Goal: Transaction & Acquisition: Purchase product/service

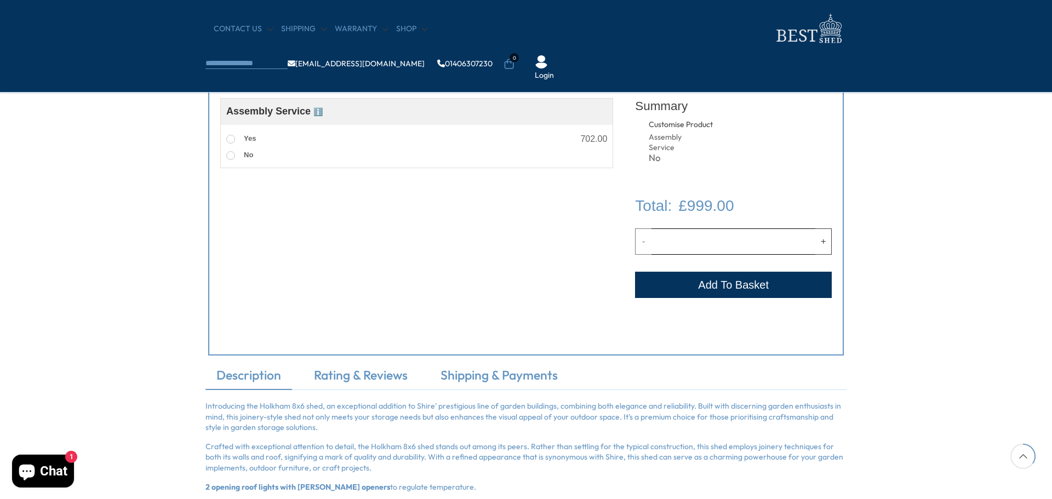
scroll to position [438, 0]
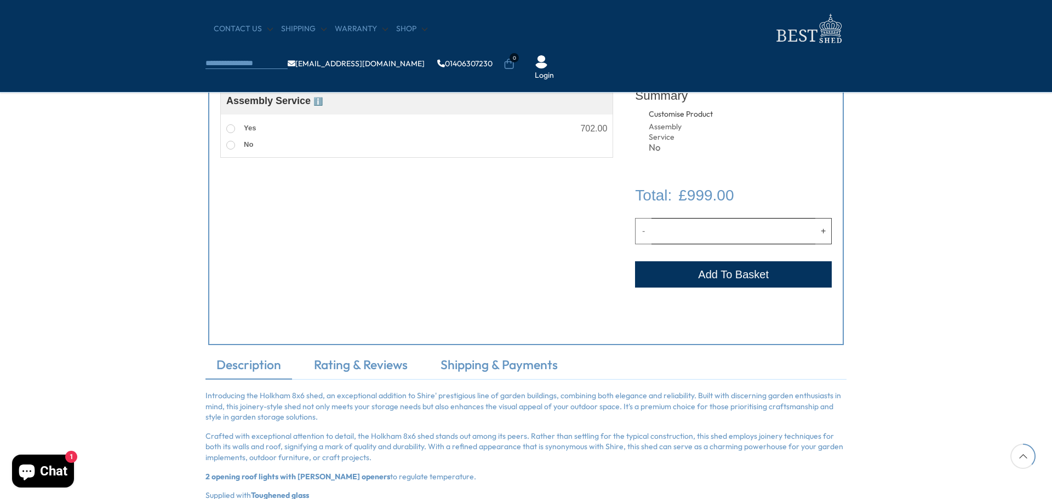
click at [726, 276] on button "Add to Cart" at bounding box center [733, 274] width 197 height 26
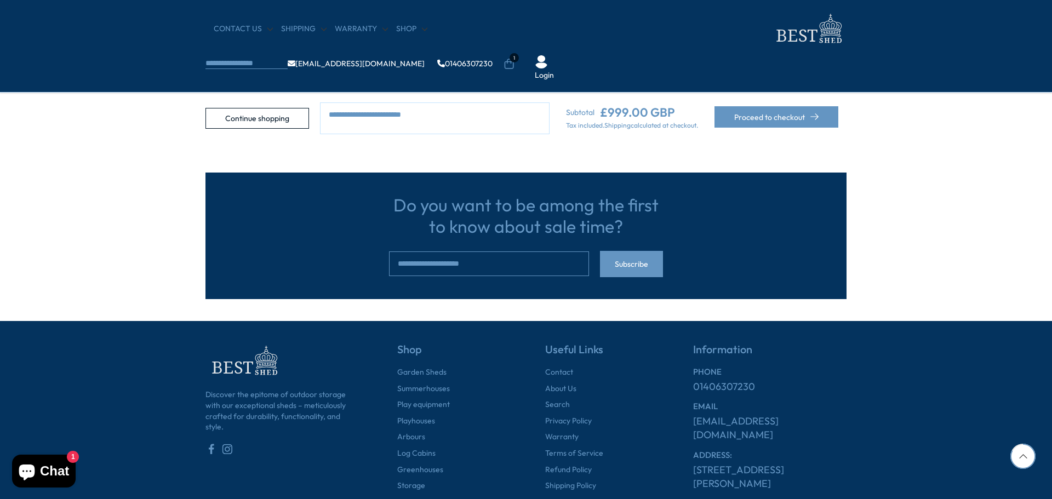
scroll to position [329, 0]
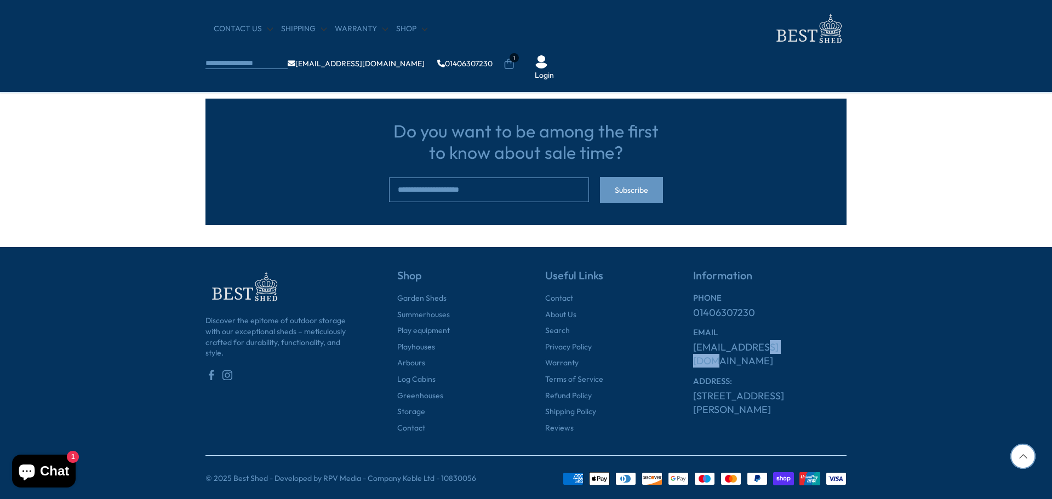
drag, startPoint x: 785, startPoint y: 350, endPoint x: 767, endPoint y: 350, distance: 18.6
click at [763, 350] on div "[EMAIL_ADDRESS][DOMAIN_NAME]" at bounding box center [769, 353] width 153 height 27
click at [780, 350] on link "[EMAIL_ADDRESS][DOMAIN_NAME]" at bounding box center [769, 353] width 153 height 27
click at [834, 338] on h6 "EMAIL" at bounding box center [769, 333] width 153 height 10
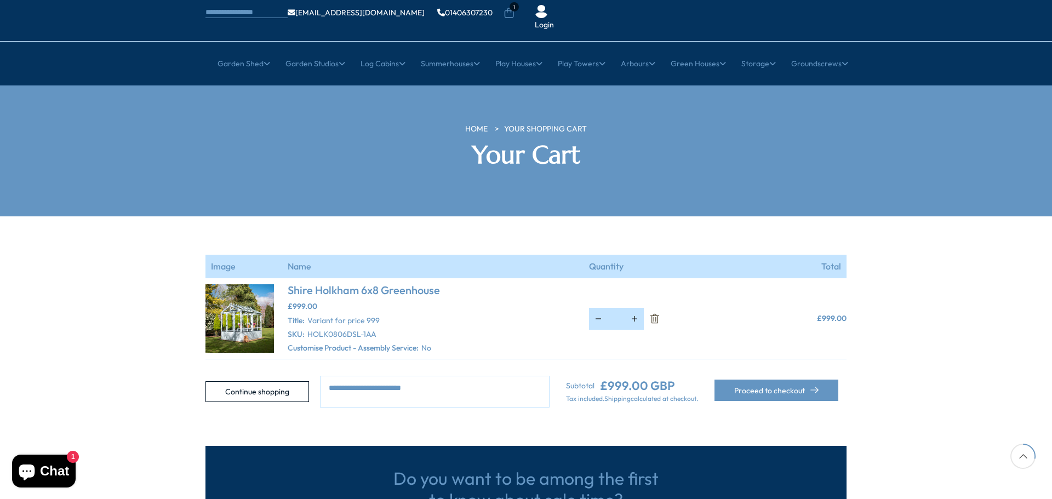
scroll to position [55, 0]
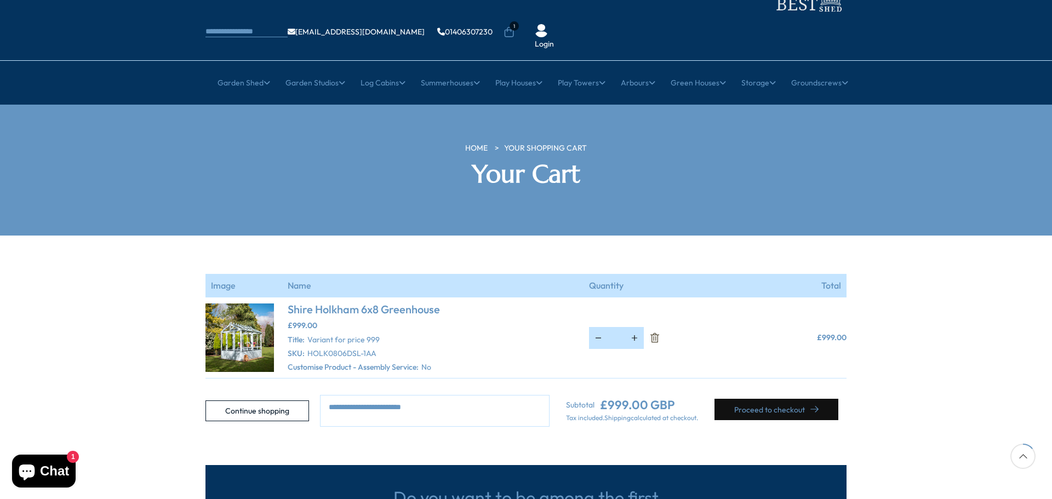
click at [773, 399] on button "Proceed to checkout" at bounding box center [777, 409] width 124 height 21
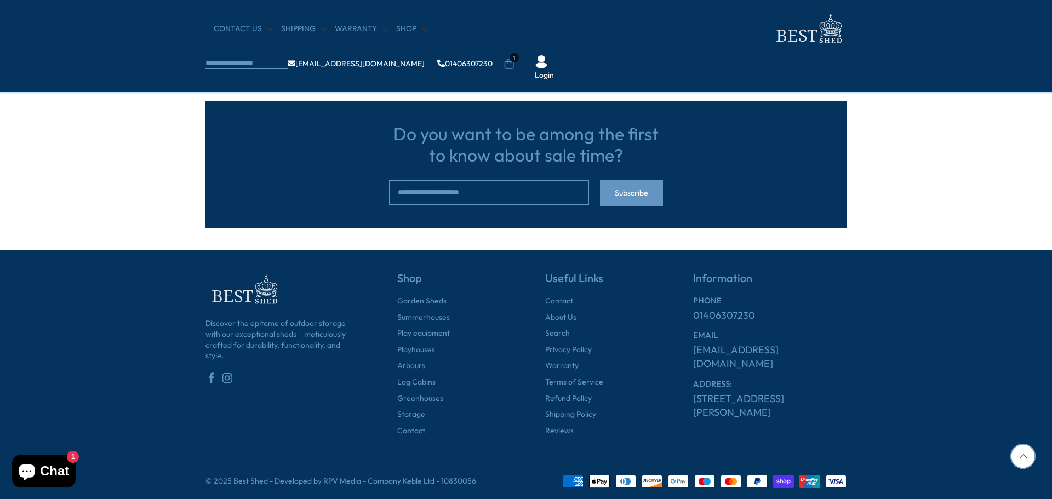
scroll to position [332, 0]
